Goal: Task Accomplishment & Management: Complete application form

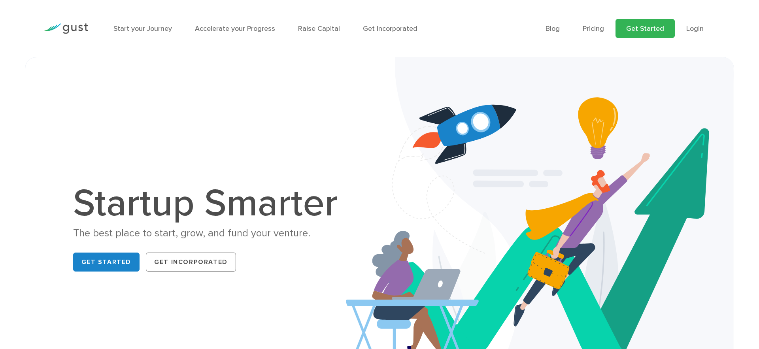
click at [648, 27] on link "Get Started" at bounding box center [645, 28] width 59 height 19
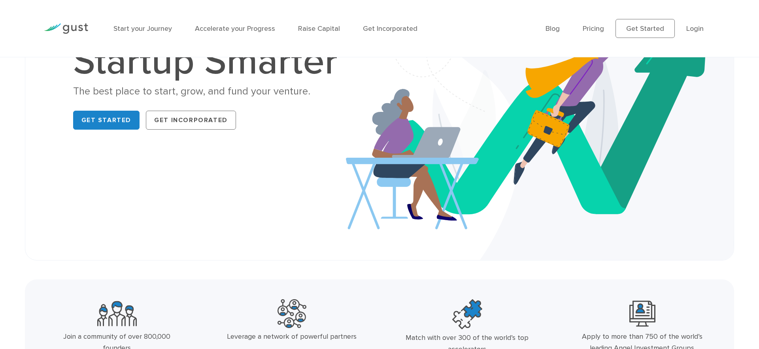
scroll to position [114, 0]
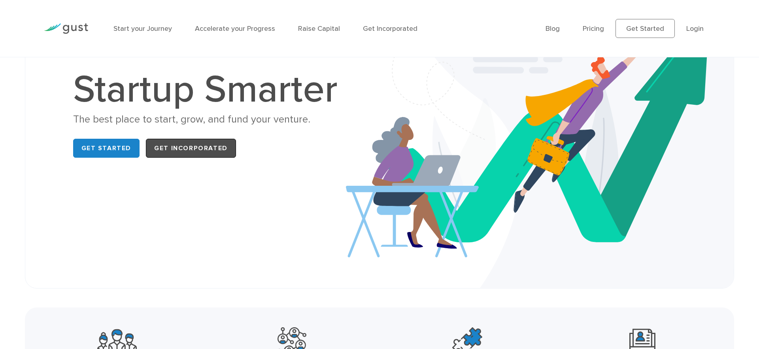
click at [189, 149] on link "Get Incorporated" at bounding box center [191, 148] width 90 height 19
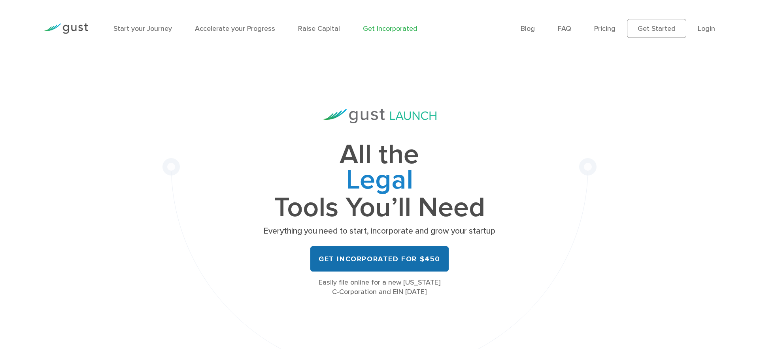
click at [375, 259] on link "Get Incorporated for $450" at bounding box center [379, 258] width 138 height 25
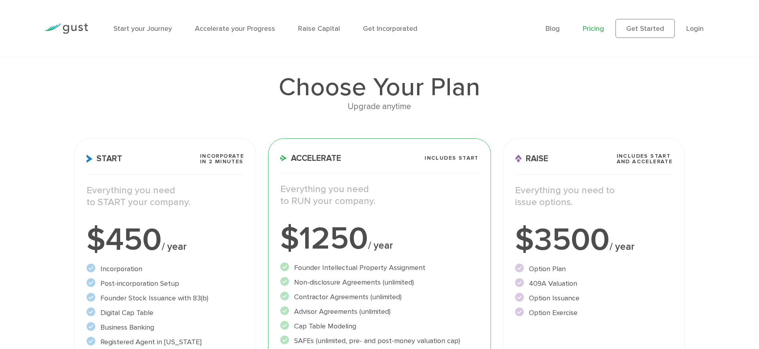
scroll to position [95, 0]
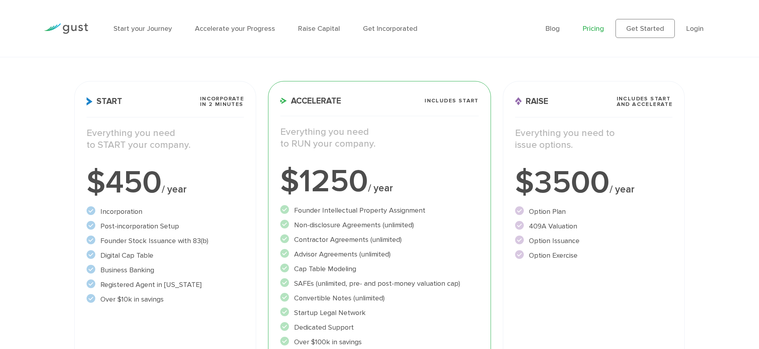
click at [150, 128] on p "Everything you need to START your company." at bounding box center [165, 139] width 157 height 24
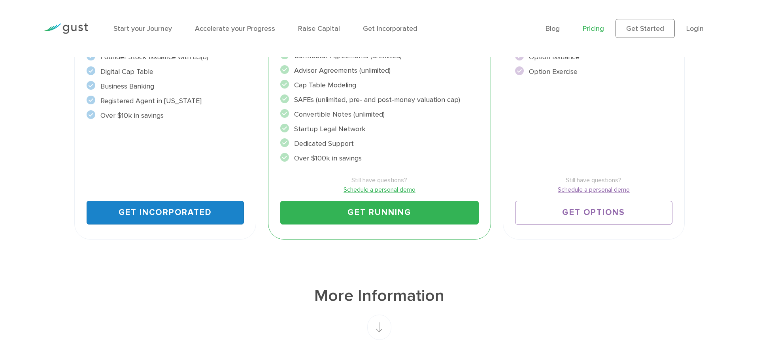
scroll to position [307, 0]
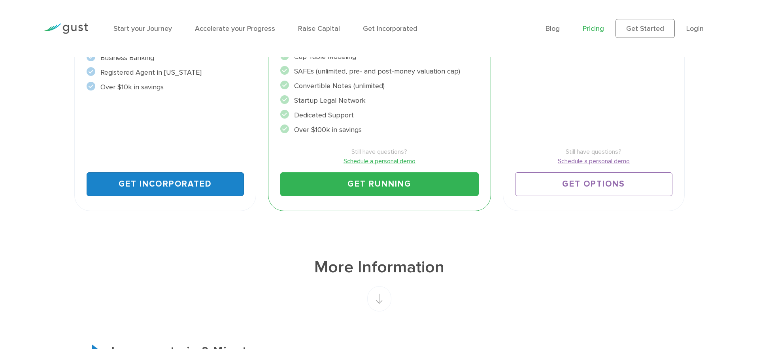
click at [149, 188] on link "Get Incorporated" at bounding box center [165, 184] width 157 height 24
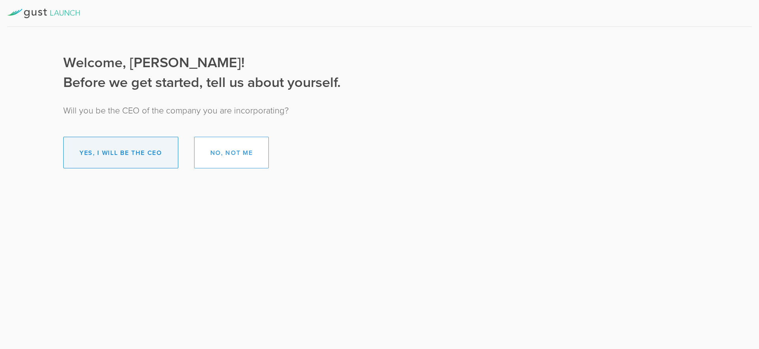
click at [97, 150] on button "Yes, I will be the CEO" at bounding box center [120, 153] width 115 height 32
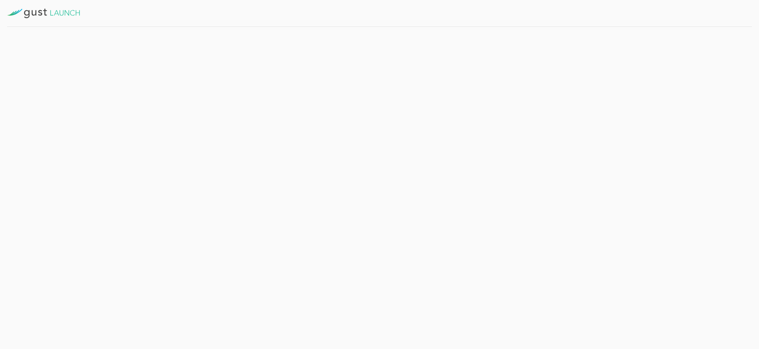
click at [216, 175] on button "Get Started" at bounding box center [203, 173] width 61 height 20
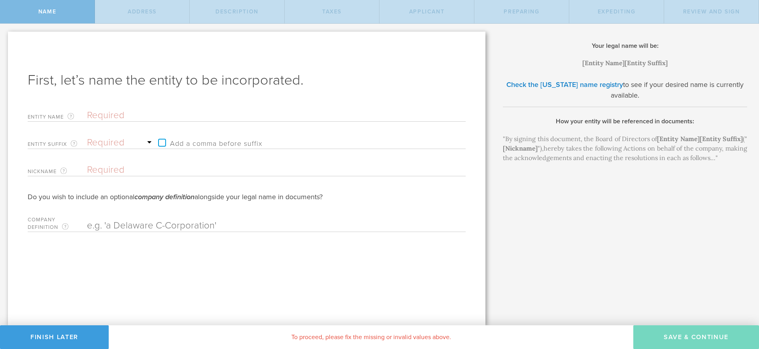
click at [141, 115] on input "text" at bounding box center [262, 116] width 351 height 12
type input "D"
type input "DM"
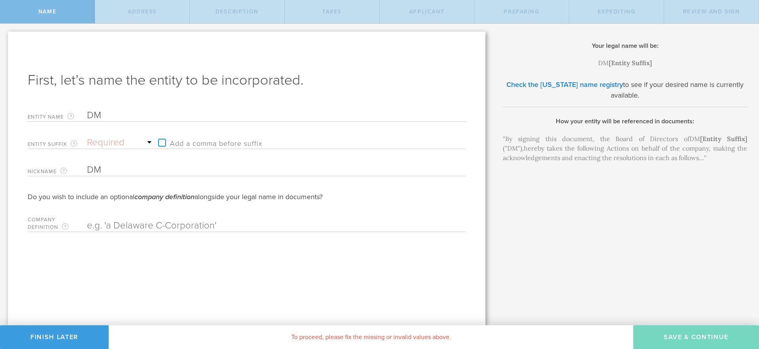
type input "DMR"
type input "DMR E"
type input "DMR En"
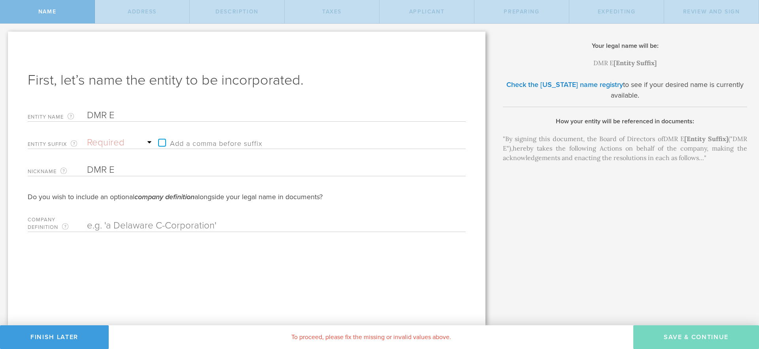
type input "DMR En"
type input "DMR Ene"
type input "DMR Ener"
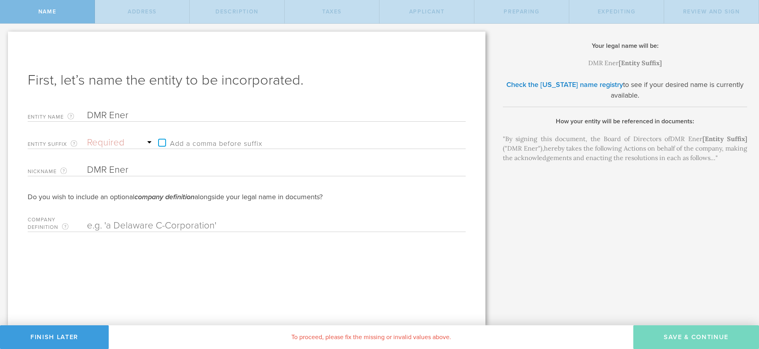
type input "DMR Energ"
type input "DMR Energu"
type input "DMR Energ"
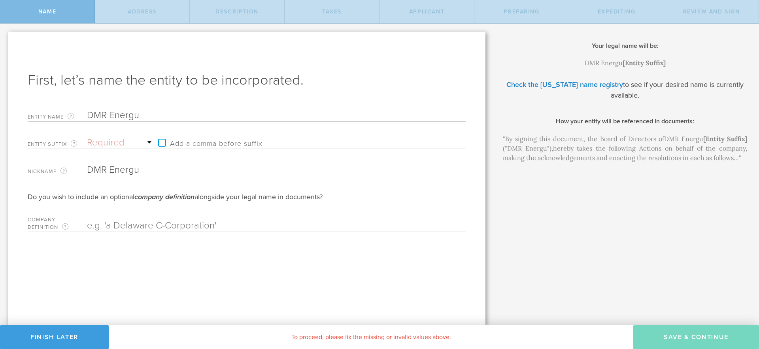
type input "DMR Energ"
type input "DMR Energy"
click at [144, 142] on select "Required Association Club Co. Company Corp. Corporation Foundation Fund Inc. In…" at bounding box center [120, 143] width 67 height 12
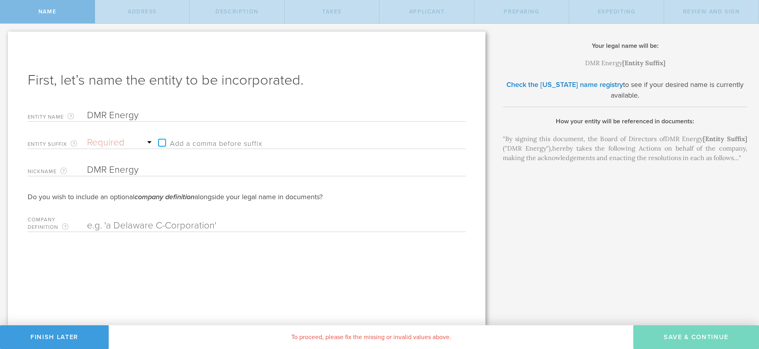
select select "corporation"
click at [87, 137] on select "Required Association Club Co. Company Corp. Corporation Foundation Fund Inc. In…" at bounding box center [120, 143] width 67 height 12
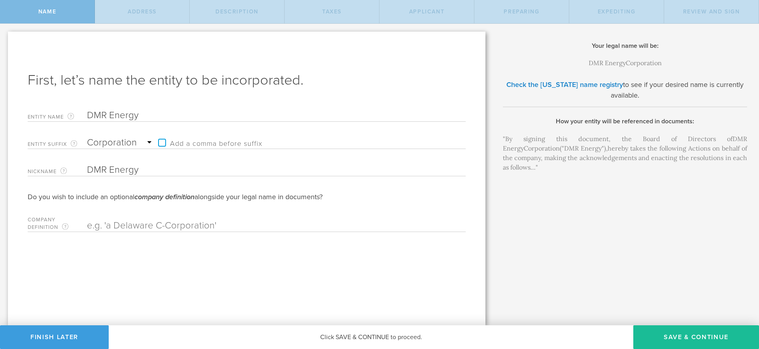
click at [130, 225] on input "text" at bounding box center [262, 226] width 351 height 12
click at [226, 227] on input "text" at bounding box center [262, 226] width 351 height 12
type input "a"
type input "A"
type input "a Delaware C-Corporation"
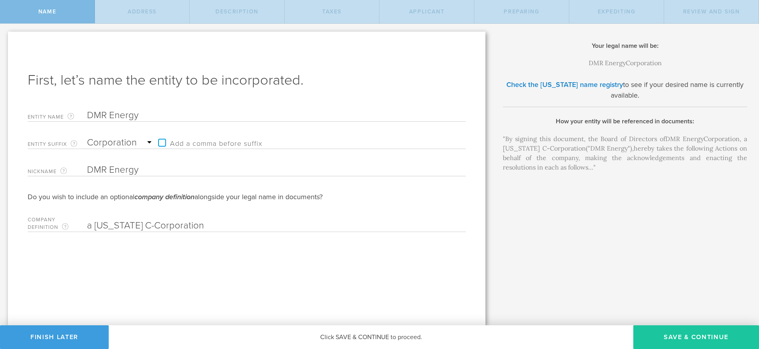
click at [686, 335] on button "Save & Continue" at bounding box center [697, 337] width 126 height 24
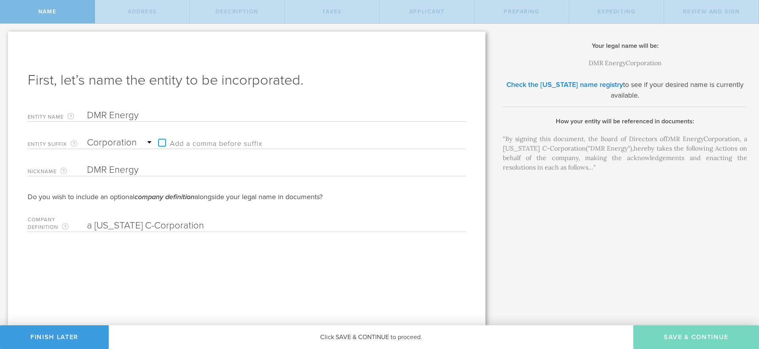
checkbox input "true"
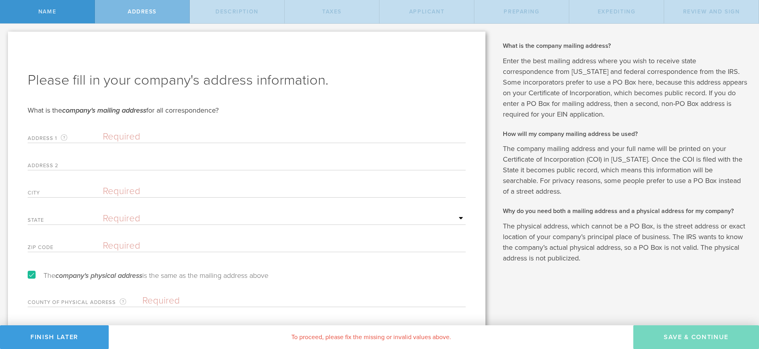
click at [141, 137] on input "text" at bounding box center [284, 137] width 363 height 12
type input "8223 Skyline Circle"
type input "Oakland"
select select "CA"
type input "94605"
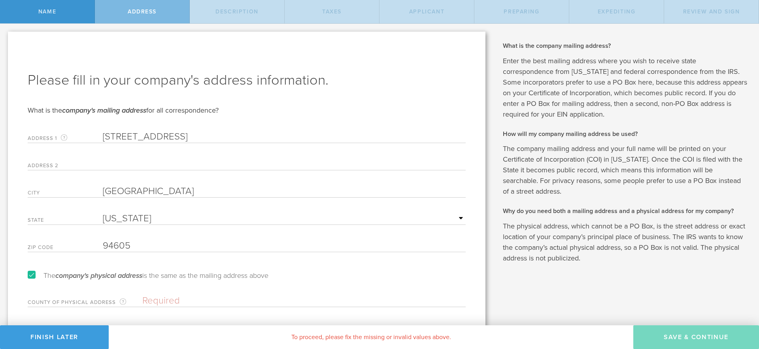
type input "TruMeasure"
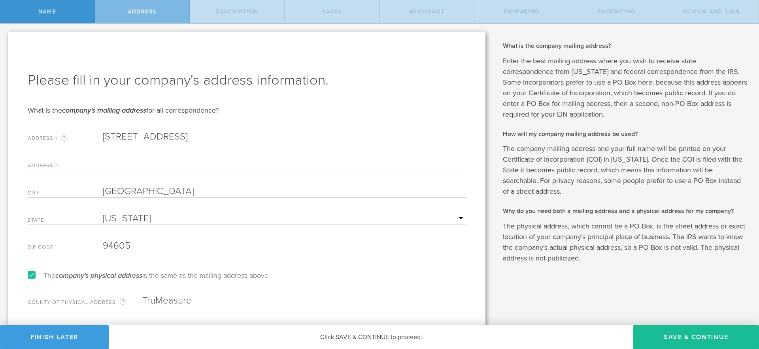
scroll to position [23, 0]
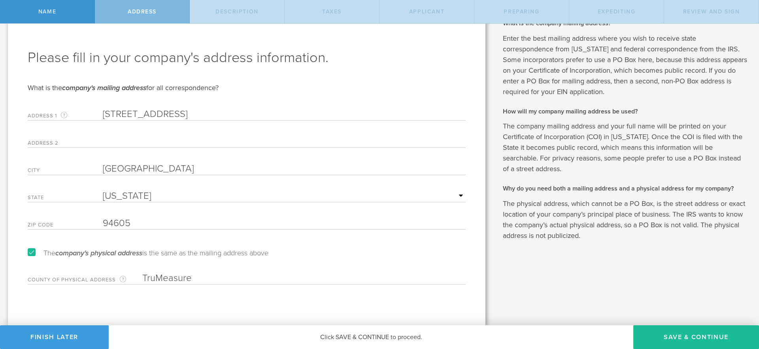
click at [172, 280] on input "TruMeasure" at bounding box center [303, 278] width 323 height 12
type input "Alameda"
click at [154, 298] on div "Please fill in your company's address information. What is the company's mailin…" at bounding box center [247, 167] width 478 height 316
click at [706, 338] on button "Save & Continue" at bounding box center [697, 337] width 126 height 24
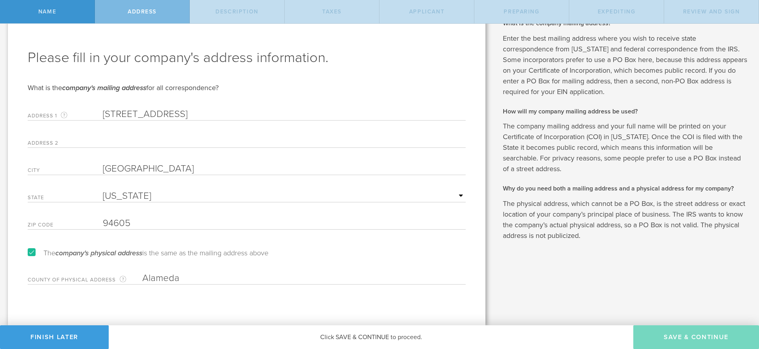
scroll to position [0, 0]
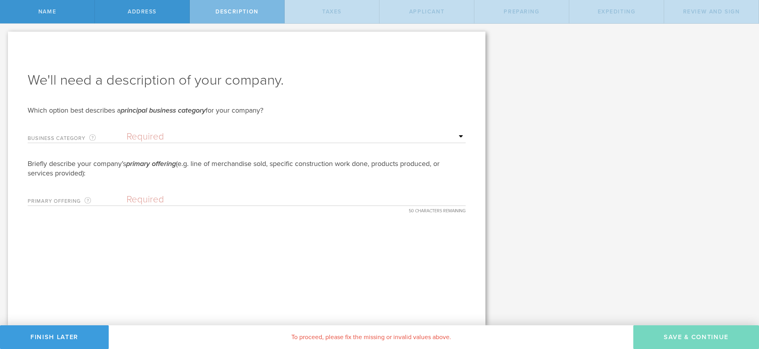
click at [157, 135] on select "Required Accommodation & food service Construction Finance & insurance Health c…" at bounding box center [296, 137] width 339 height 12
select select "other"
click at [127, 131] on select "Required Accommodation & food service Construction Finance & insurance Health c…" at bounding box center [296, 137] width 339 height 12
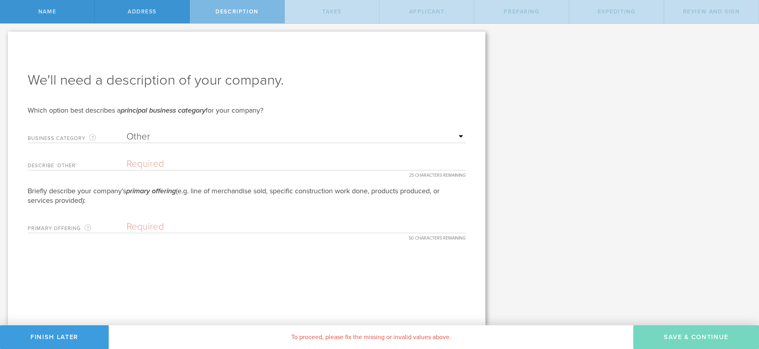
click at [170, 166] on input "text" at bounding box center [296, 164] width 339 height 12
type input "B"
type input "Renewable Energy Storage"
click at [150, 229] on input "text" at bounding box center [296, 227] width 339 height 12
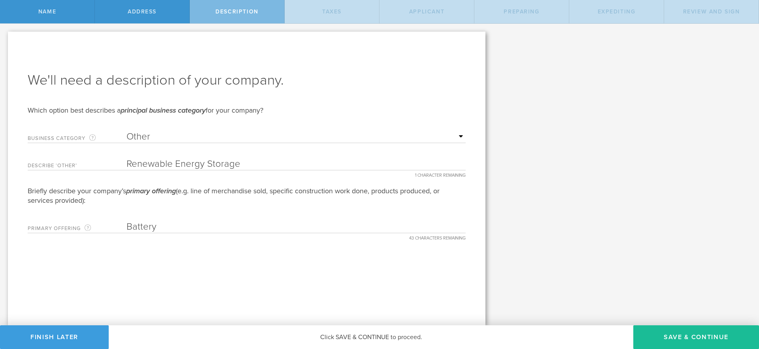
click at [145, 225] on input "Battery" at bounding box center [296, 227] width 339 height 12
paste input "Energy Storage System"
type input "Battery Energy Storage Systems"
click at [284, 259] on div "We'll need a description of your company. Which option best describes a princip…" at bounding box center [247, 179] width 478 height 294
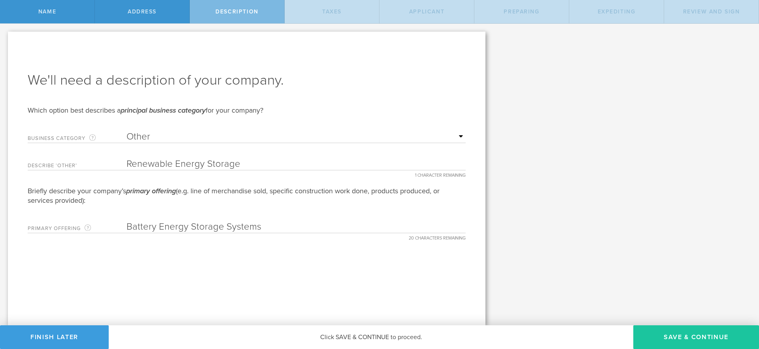
click at [673, 339] on button "Save & Continue" at bounding box center [697, 337] width 126 height 24
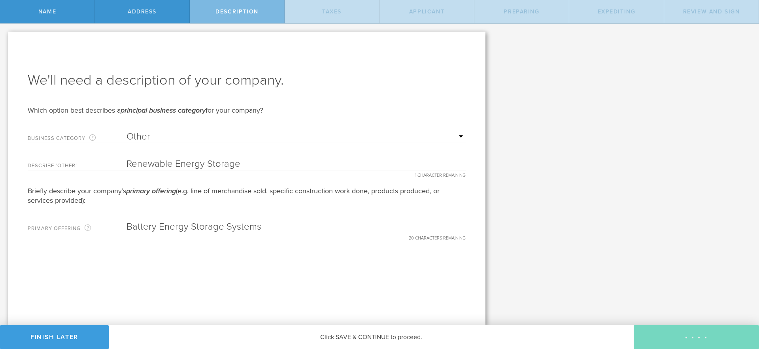
type input "0"
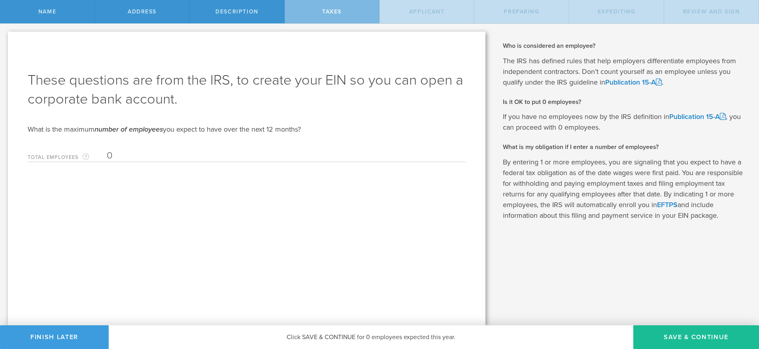
click at [122, 151] on input "0" at bounding box center [284, 156] width 355 height 12
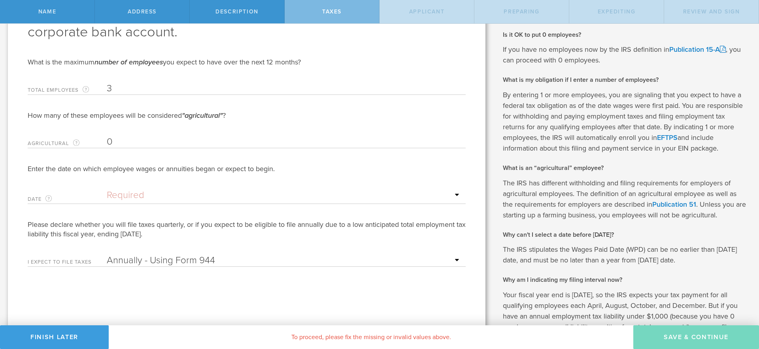
scroll to position [70, 0]
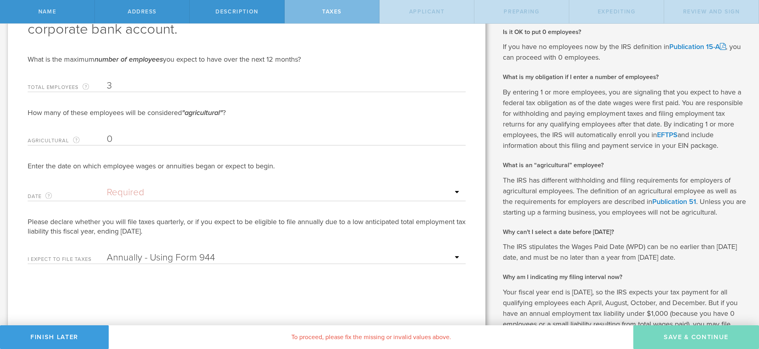
type input "3"
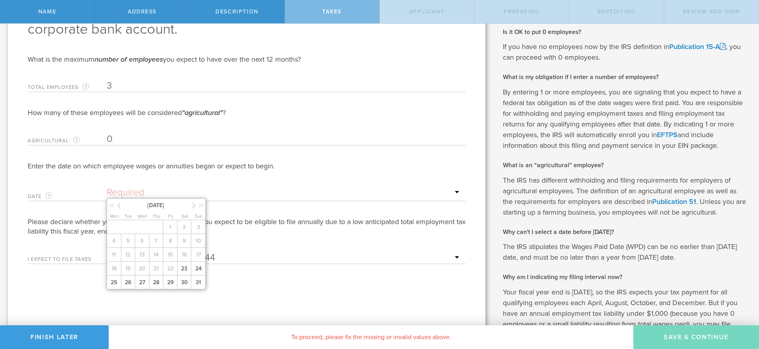
click at [137, 193] on input "text" at bounding box center [284, 193] width 355 height 12
click at [122, 83] on input "3" at bounding box center [284, 86] width 355 height 12
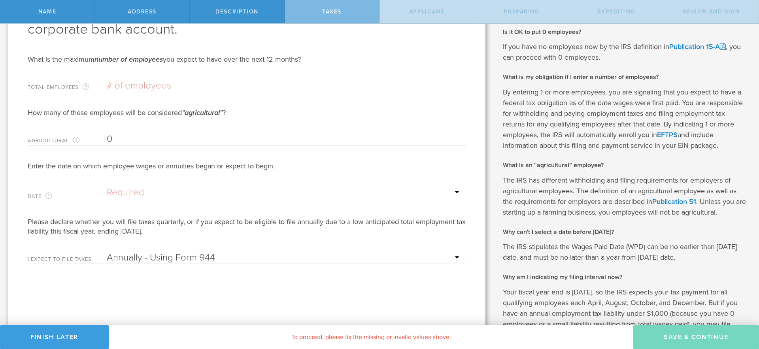
scroll to position [0, 0]
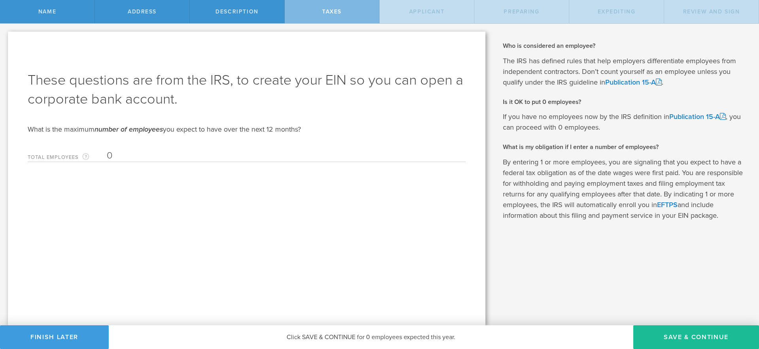
type input "0"
click at [140, 124] on form "These questions are from the IRS, to create your EIN so you can open a corporat…" at bounding box center [247, 116] width 438 height 91
click at [139, 125] on div "What is the maximum number of employees you expect to have over the next 12 mon…" at bounding box center [247, 129] width 438 height 9
click at [179, 151] on input "0" at bounding box center [284, 156] width 355 height 12
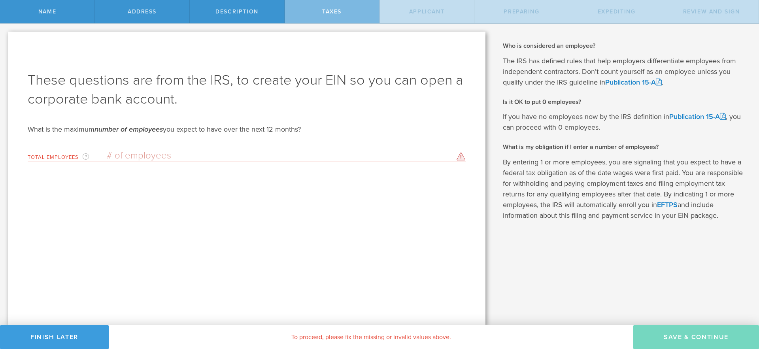
type input "1"
type input "0"
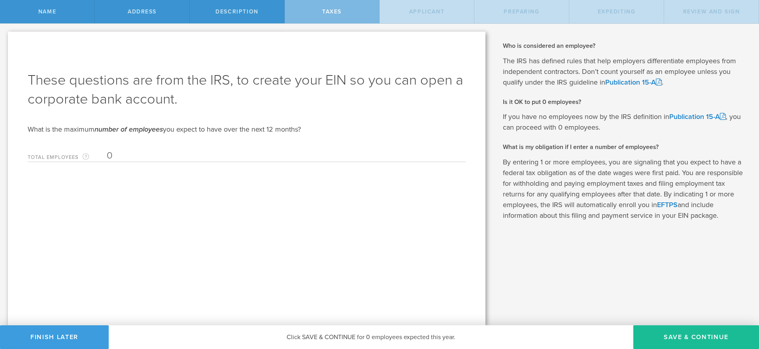
click at [268, 197] on div "These questions are from the IRS, to create your EIN so you can open a corporat…" at bounding box center [247, 179] width 478 height 294
click at [720, 345] on button "Save & Continue" at bounding box center [697, 337] width 126 height 24
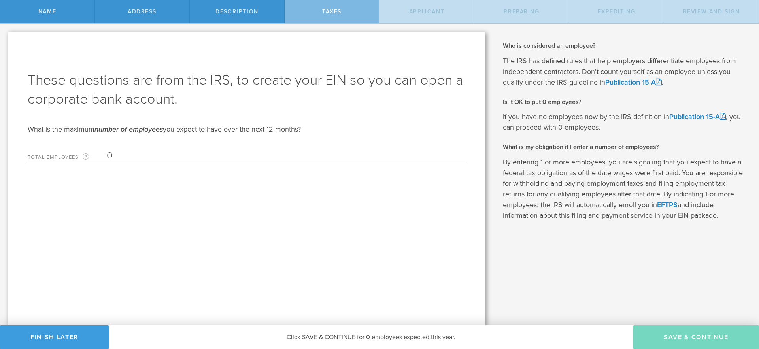
type input "CEO"
select select "US"
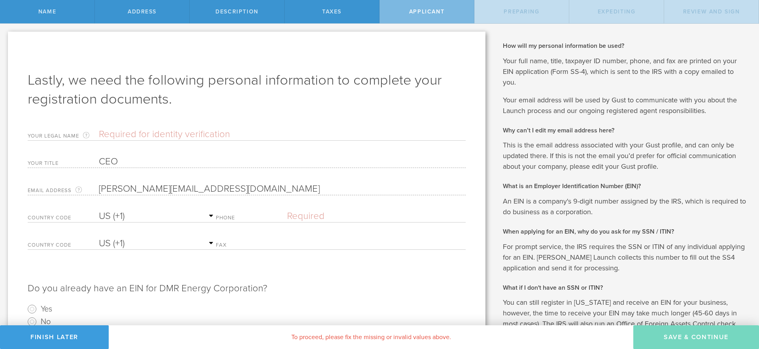
click at [218, 134] on input "text" at bounding box center [282, 135] width 367 height 12
type input "Malcolm Goodwin"
type input "(515) 480-5255"
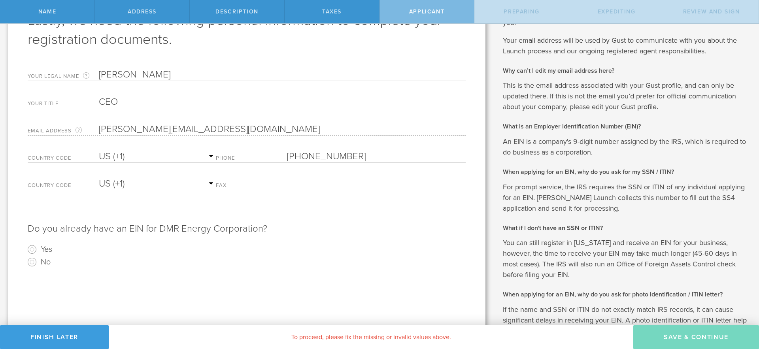
scroll to position [81, 0]
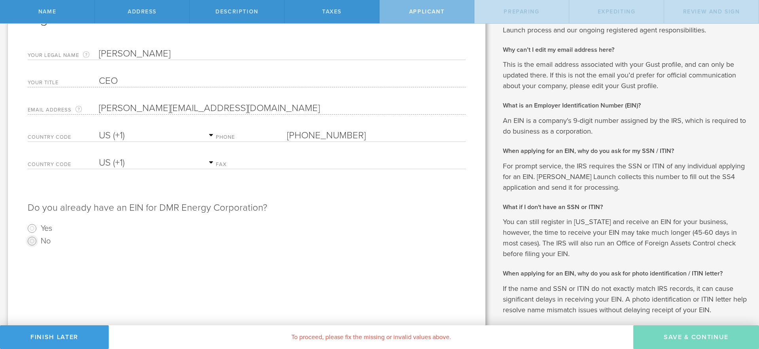
click at [33, 243] on input "No" at bounding box center [32, 241] width 13 height 13
radio input "true"
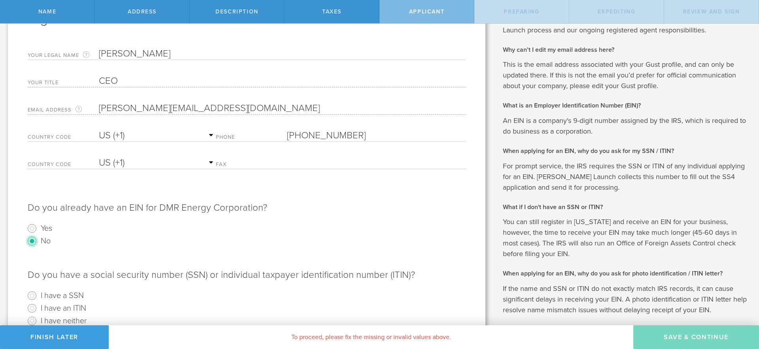
scroll to position [117, 0]
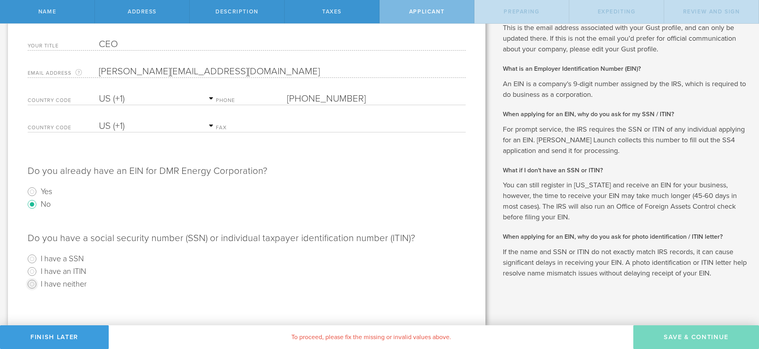
click at [31, 285] on input "I have neither" at bounding box center [32, 284] width 13 height 13
radio input "true"
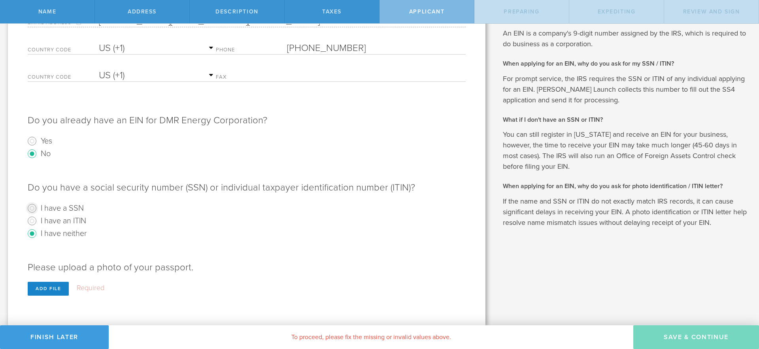
click at [33, 209] on input "I have a SSN" at bounding box center [32, 208] width 13 height 13
radio input "true"
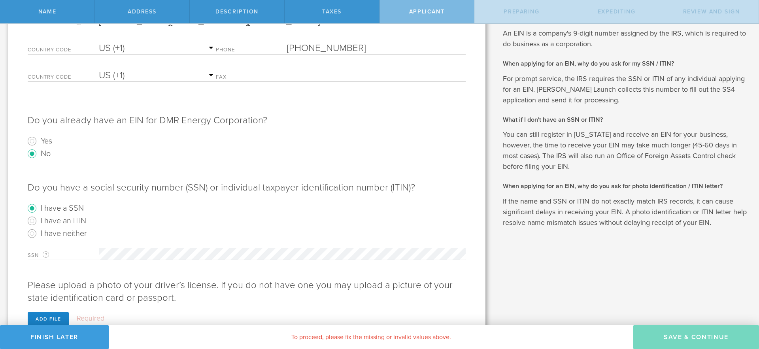
scroll to position [199, 0]
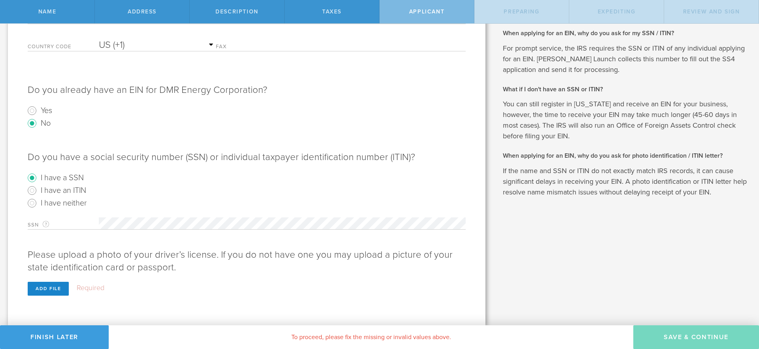
click at [90, 289] on label "Required" at bounding box center [91, 288] width 28 height 9
click at [45, 288] on div "Add file" at bounding box center [48, 289] width 41 height 14
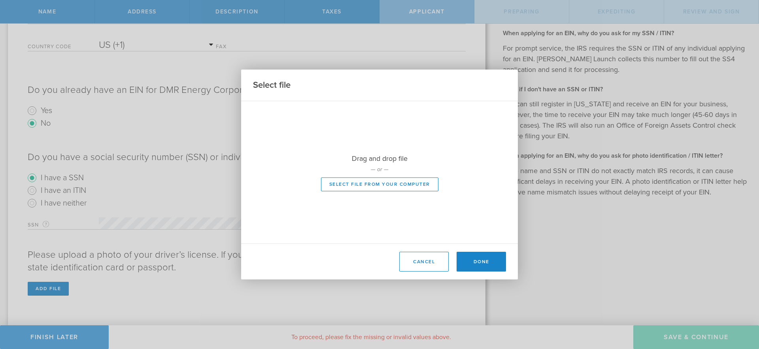
scroll to position [185, 0]
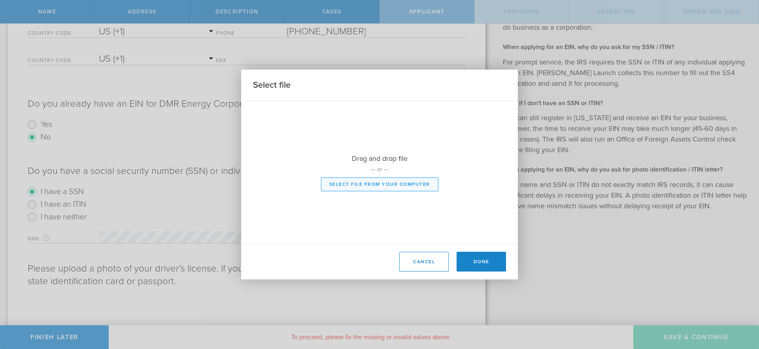
click at [378, 183] on button "Select file from your computer" at bounding box center [379, 185] width 117 height 14
type input "C:\fakepath\IMG_5351.jpg"
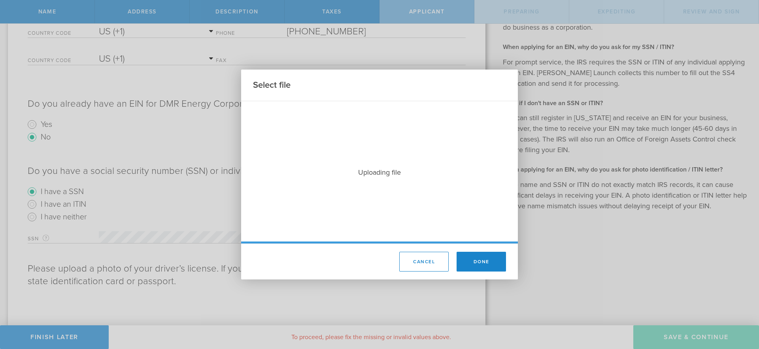
click at [400, 163] on div "Uploading file" at bounding box center [379, 172] width 277 height 142
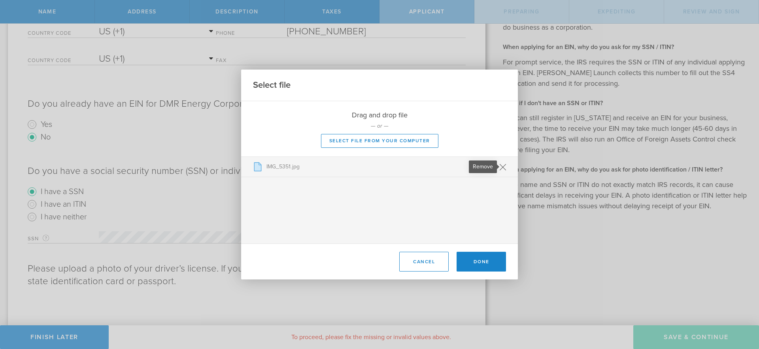
click at [505, 167] on icon at bounding box center [503, 167] width 7 height 7
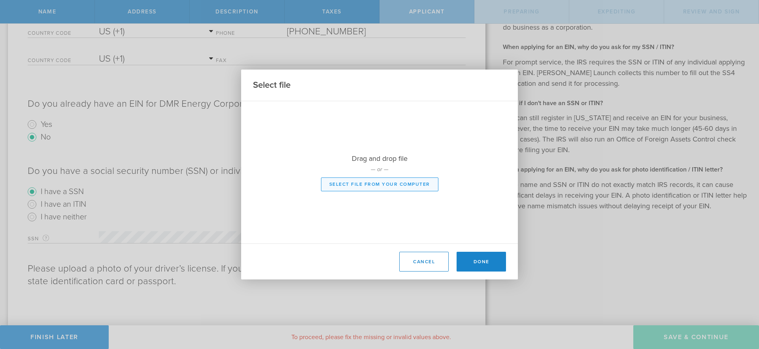
click at [354, 185] on button "Select file from your computer" at bounding box center [379, 185] width 117 height 14
type input "C:\fakepath\IMG_4558.jpeg"
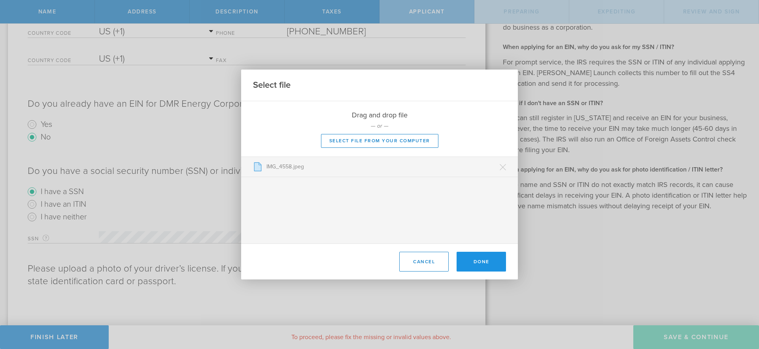
click at [478, 261] on button "Done" at bounding box center [481, 262] width 49 height 20
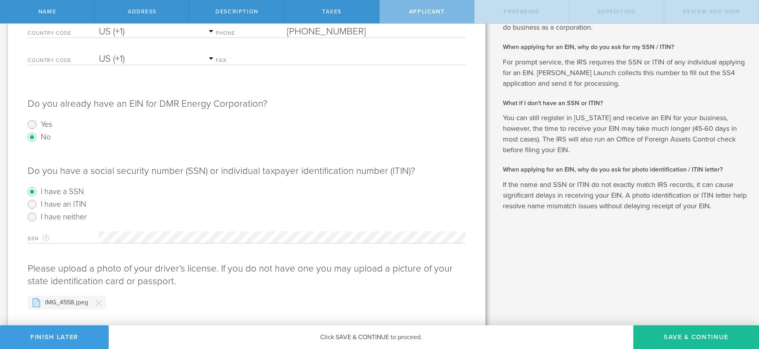
scroll to position [202, 0]
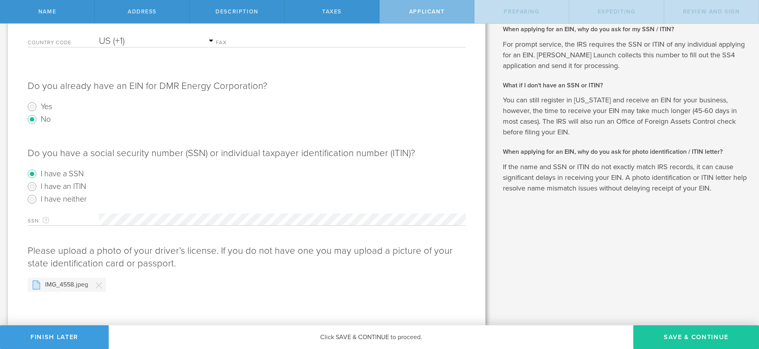
click at [688, 345] on button "Save & Continue" at bounding box center [697, 337] width 126 height 24
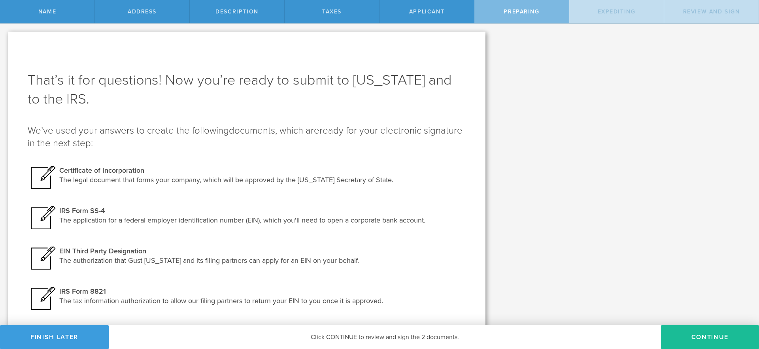
scroll to position [22, 0]
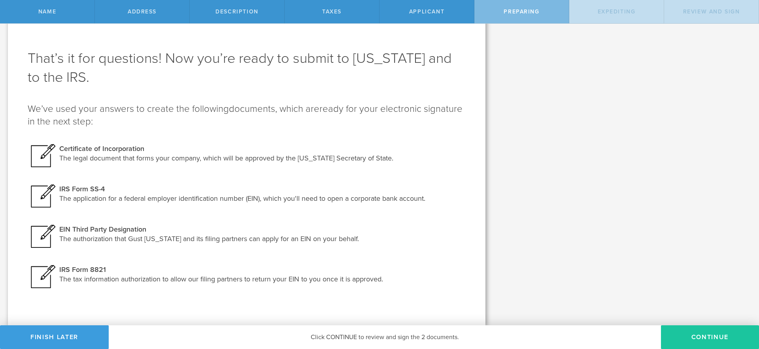
click at [699, 337] on button "Continue" at bounding box center [710, 337] width 98 height 24
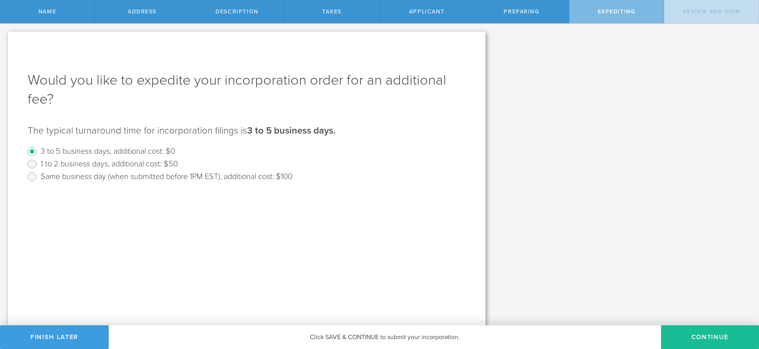
scroll to position [0, 0]
click at [31, 165] on input "1 to 2 business days, additional cost: $50" at bounding box center [32, 164] width 13 height 13
radio input "true"
radio input "false"
click at [701, 335] on button "Continue" at bounding box center [710, 337] width 98 height 24
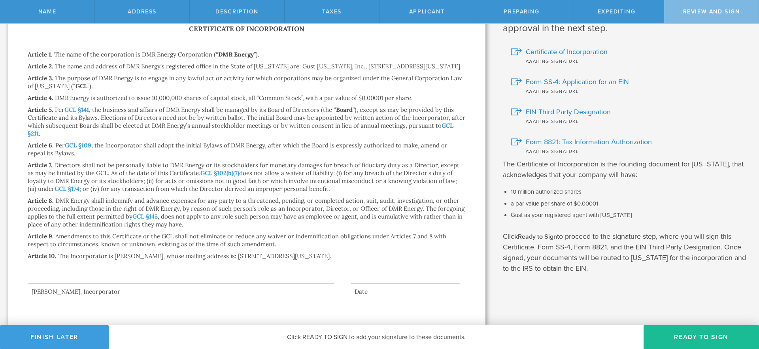
scroll to position [46, 0]
click at [689, 339] on button "Ready to Sign" at bounding box center [701, 337] width 115 height 24
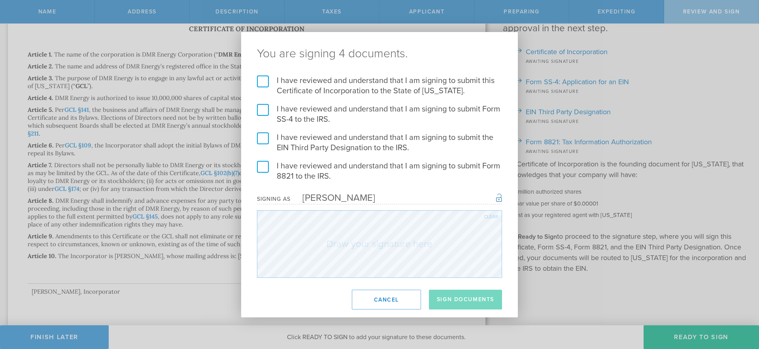
click at [265, 84] on label "I have reviewed and understand that I am signing to submit this Certificate of …" at bounding box center [379, 86] width 245 height 21
click at [0, 0] on input "I have reviewed and understand that I am signing to submit this Certificate of …" at bounding box center [0, 0] width 0 height 0
click at [261, 107] on label "I have reviewed and understand that I am signing to submit Form SS-4 to the IRS." at bounding box center [379, 114] width 245 height 21
click at [0, 0] on input "I have reviewed and understand that I am signing to submit Form SS-4 to the IRS." at bounding box center [0, 0] width 0 height 0
click at [265, 140] on label "I have reviewed and understand that I am signing to submit the EIN Third Party …" at bounding box center [379, 142] width 245 height 21
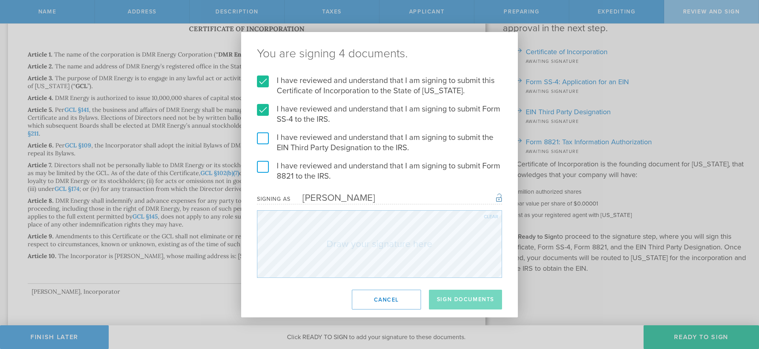
click at [0, 0] on input "I have reviewed and understand that I am signing to submit the EIN Third Party …" at bounding box center [0, 0] width 0 height 0
click at [261, 168] on label "I have reviewed and understand that I am signing to submit Form 8821 to the IRS." at bounding box center [379, 171] width 245 height 21
click at [0, 0] on input "I have reviewed and understand that I am signing to submit Form 8821 to the IRS." at bounding box center [0, 0] width 0 height 0
click at [456, 301] on button "Sign Documents" at bounding box center [465, 300] width 73 height 20
